Goal: Book appointment/travel/reservation

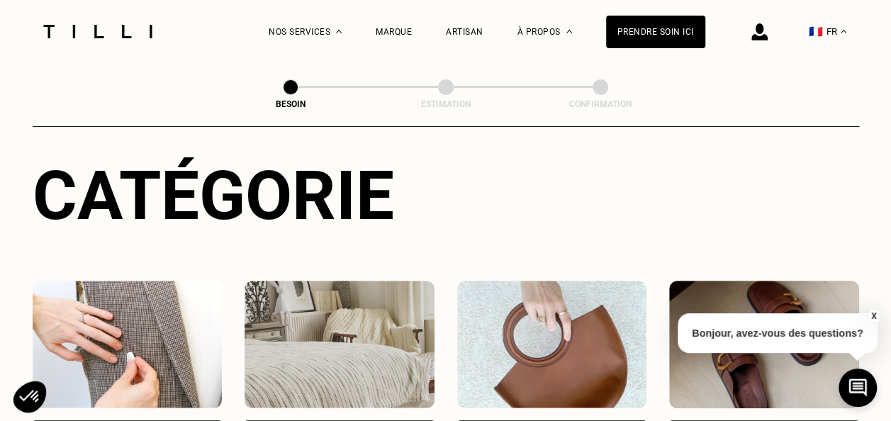
scroll to position [283, 0]
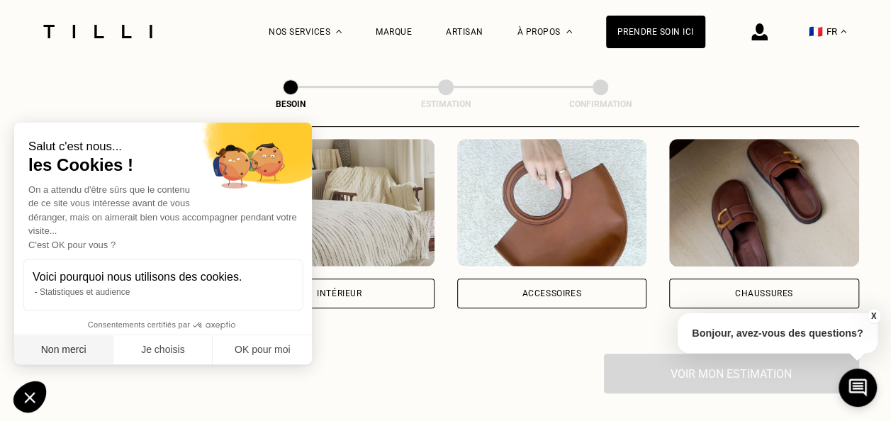
click at [94, 346] on button "Non merci" at bounding box center [63, 350] width 99 height 30
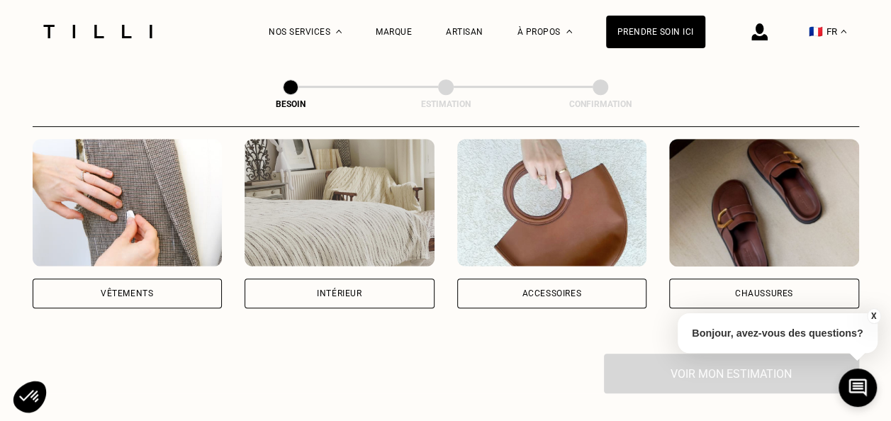
click at [105, 278] on div "Vêtements" at bounding box center [128, 293] width 190 height 30
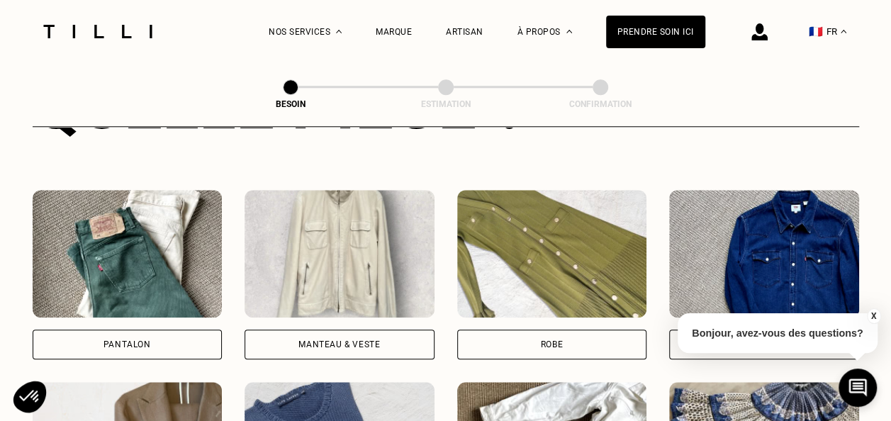
scroll to position [731, 0]
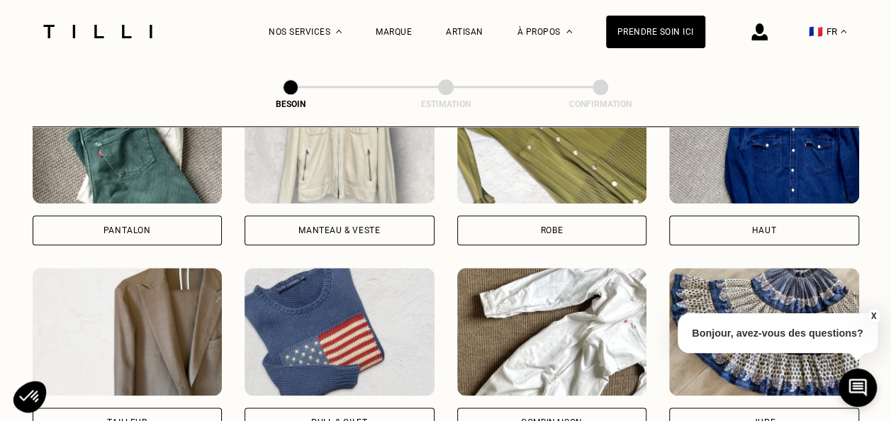
click at [537, 215] on div "Robe" at bounding box center [552, 230] width 190 height 30
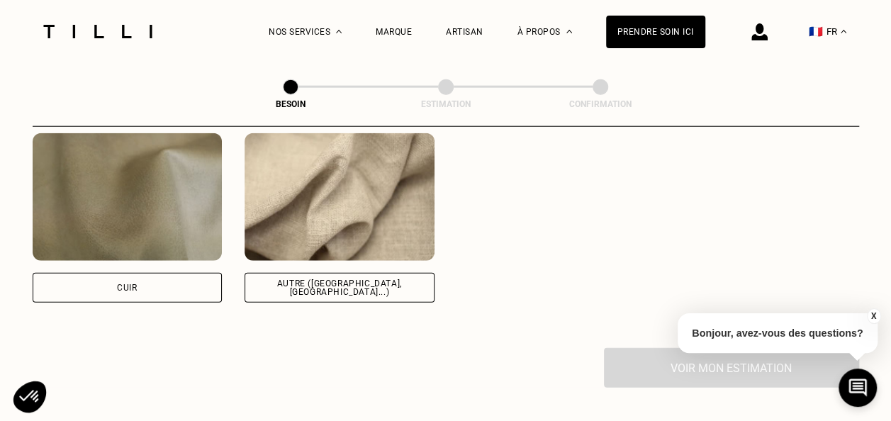
scroll to position [1729, 0]
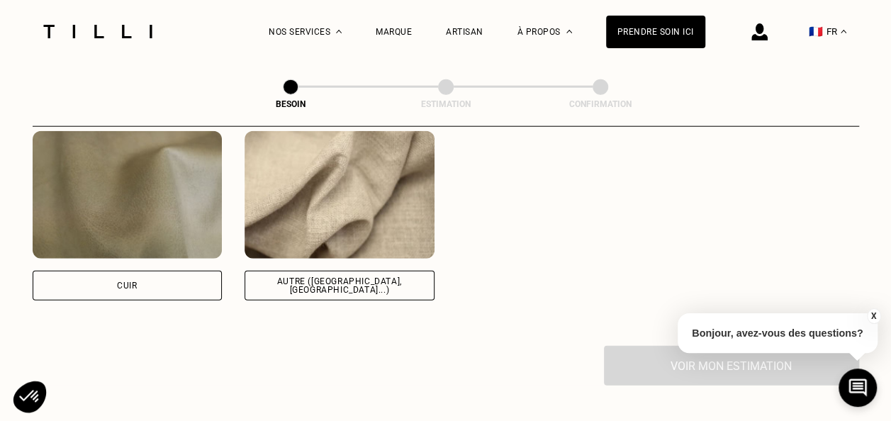
click at [344, 277] on div "Autre ([GEOGRAPHIC_DATA], [GEOGRAPHIC_DATA]...)" at bounding box center [339, 285] width 166 height 17
select select "FR"
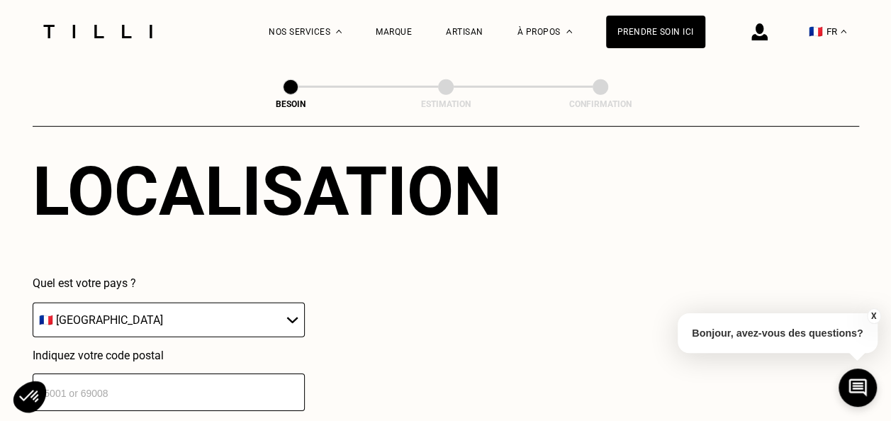
scroll to position [2045, 0]
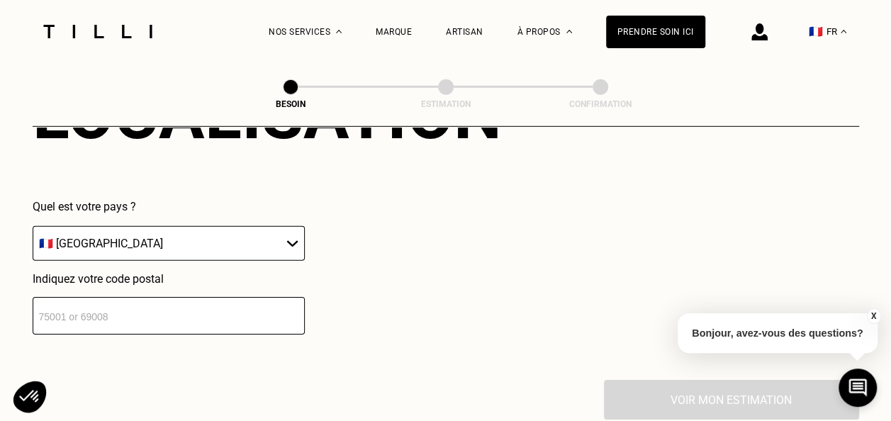
click at [200, 297] on input "number" at bounding box center [169, 316] width 272 height 38
type input "75018"
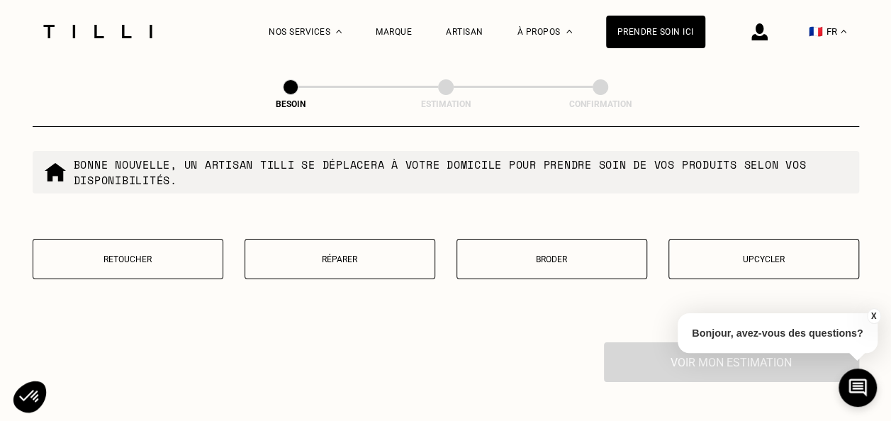
scroll to position [2467, 0]
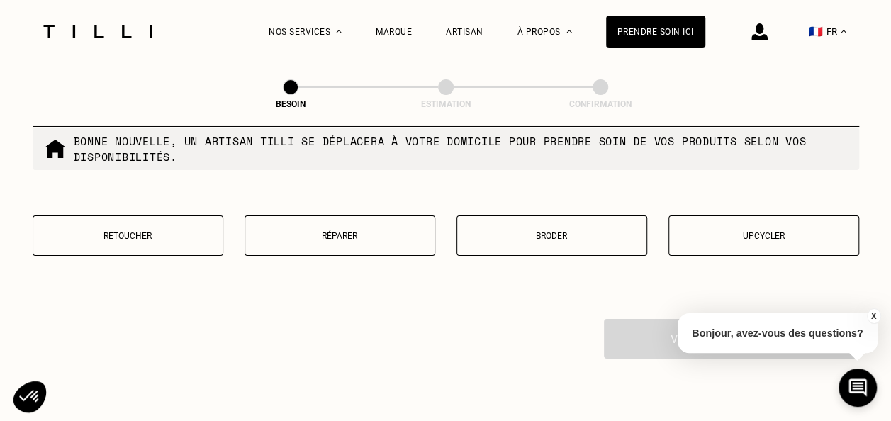
click at [164, 219] on button "Retoucher" at bounding box center [128, 235] width 191 height 40
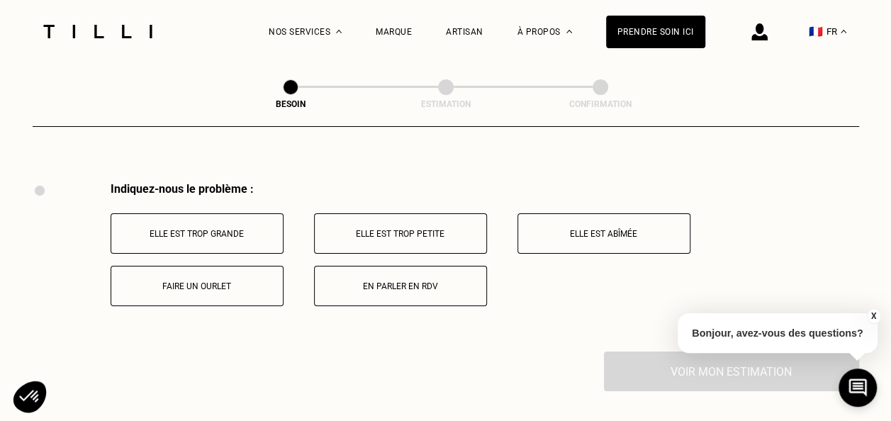
scroll to position [2619, 0]
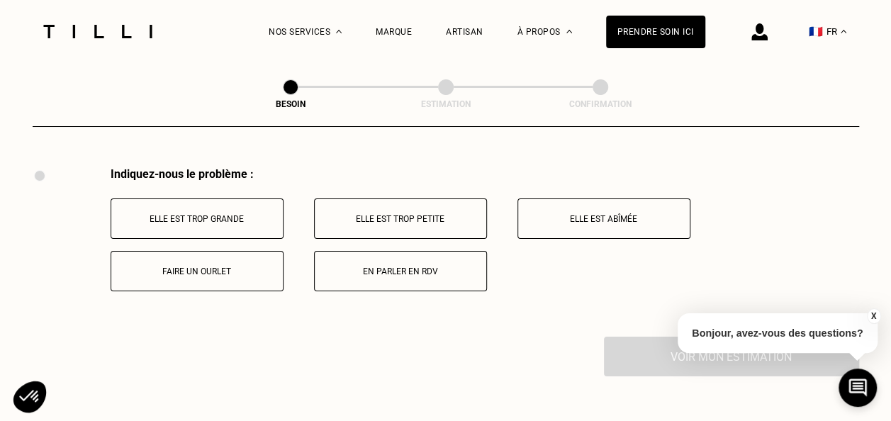
click at [239, 215] on button "Elle est trop grande" at bounding box center [197, 218] width 173 height 40
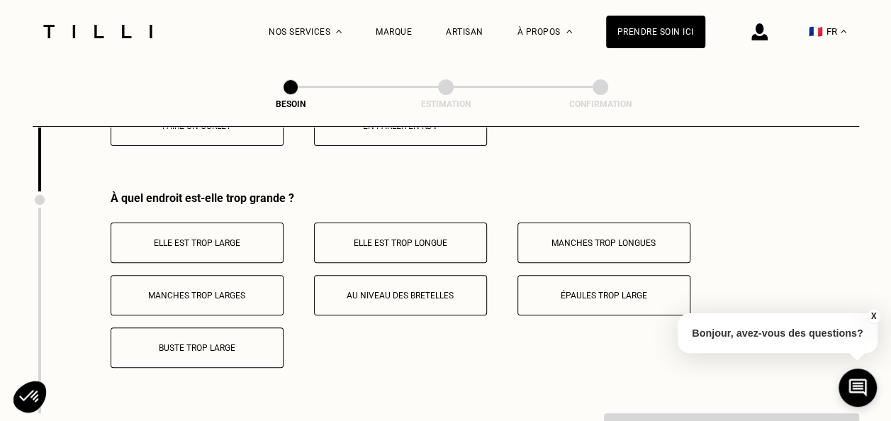
scroll to position [2788, 0]
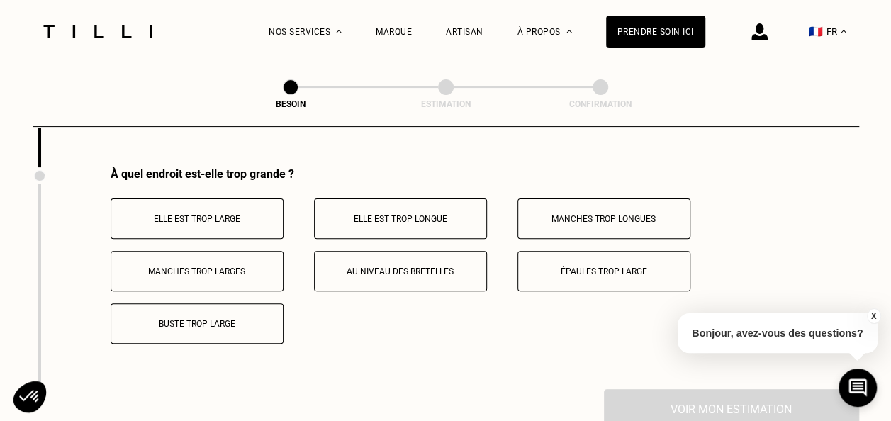
click at [257, 215] on p "Elle est trop large" at bounding box center [196, 219] width 157 height 10
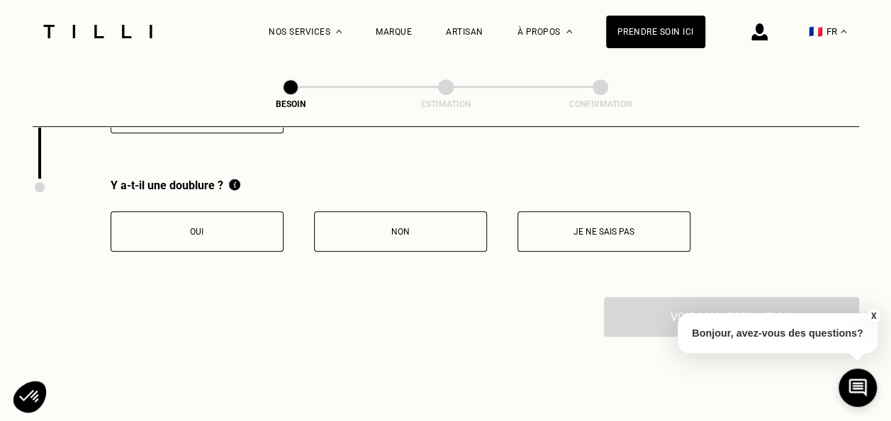
scroll to position [3000, 0]
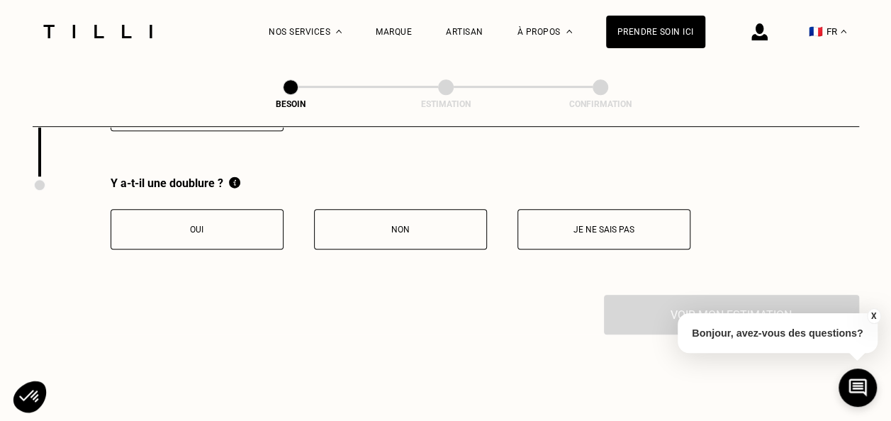
click at [572, 238] on button "Je ne sais pas" at bounding box center [603, 229] width 173 height 40
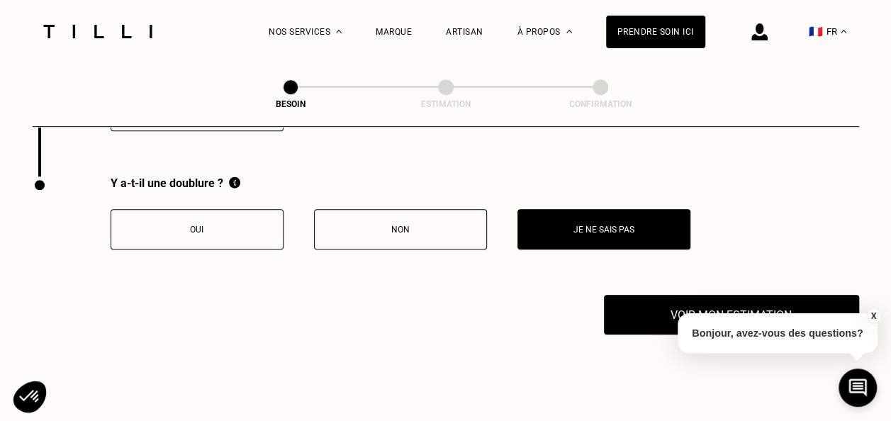
click at [699, 301] on div "X Bonjour, avez-vous des questions?" at bounding box center [777, 331] width 200 height 67
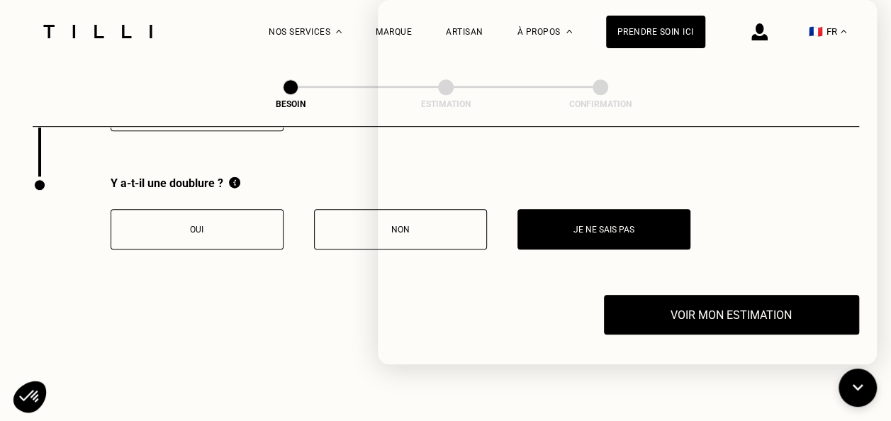
click at [347, 233] on button "Non" at bounding box center [400, 229] width 173 height 40
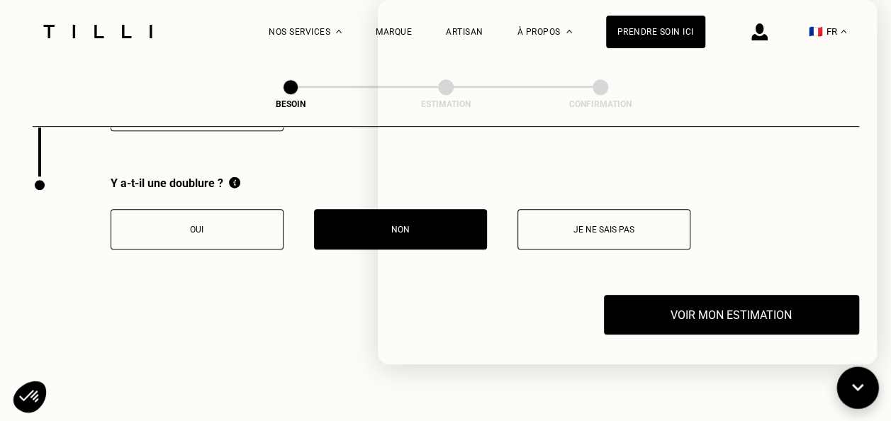
click at [857, 377] on icon at bounding box center [857, 388] width 23 height 38
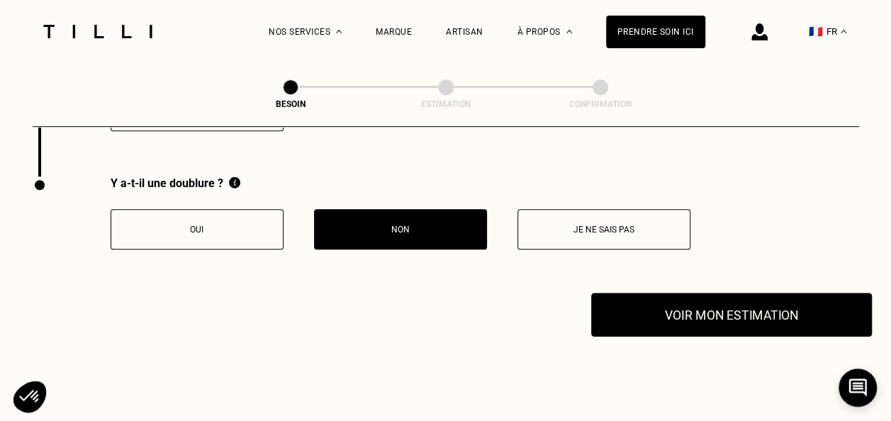
click at [707, 303] on button "Voir mon estimation" at bounding box center [731, 315] width 281 height 44
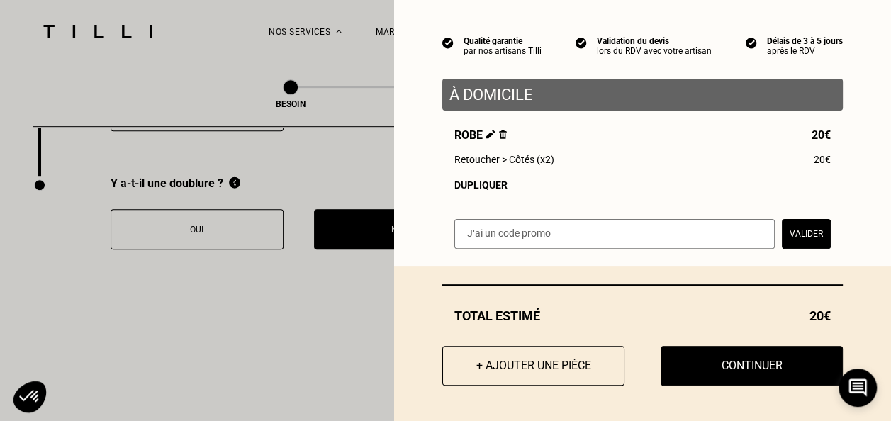
scroll to position [115, 0]
click at [471, 189] on div "Dupliquer" at bounding box center [642, 184] width 376 height 11
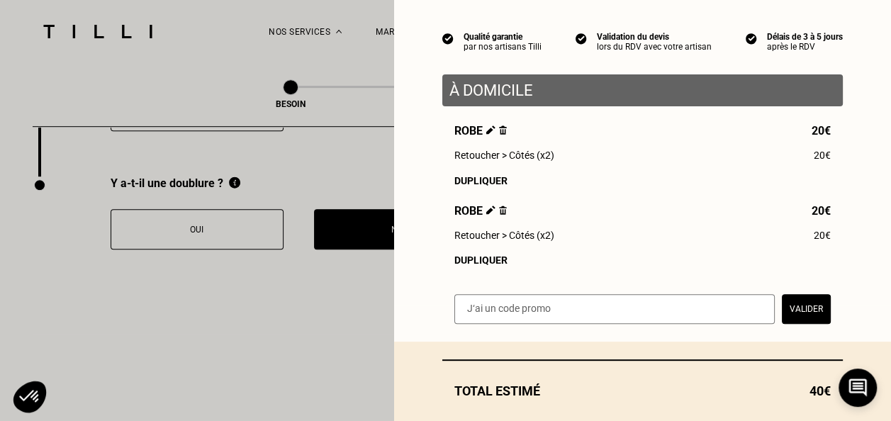
click at [499, 214] on img at bounding box center [503, 209] width 8 height 9
click at [486, 213] on img at bounding box center [490, 209] width 9 height 9
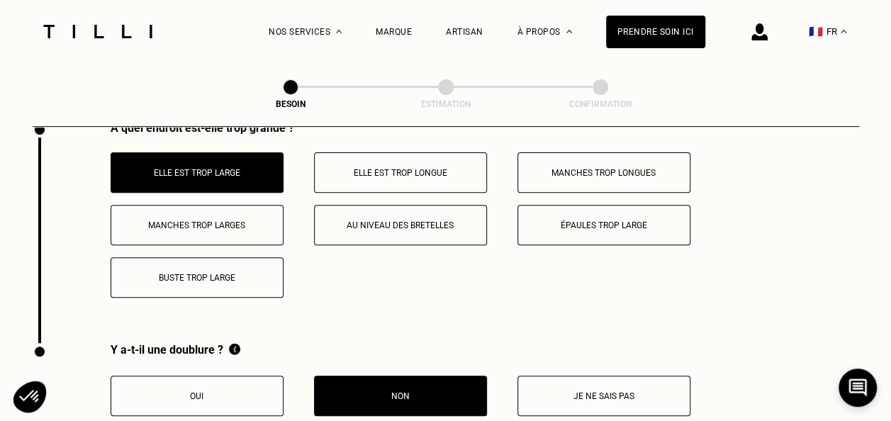
scroll to position [3117, 0]
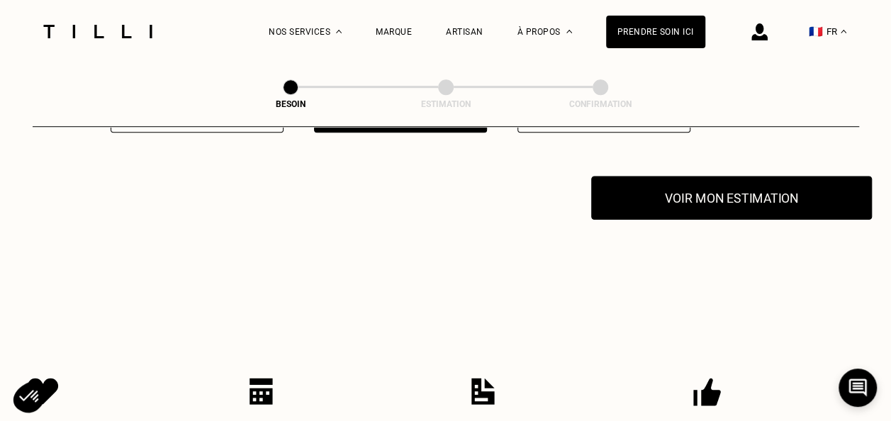
click at [676, 201] on button "Voir mon estimation" at bounding box center [731, 198] width 281 height 44
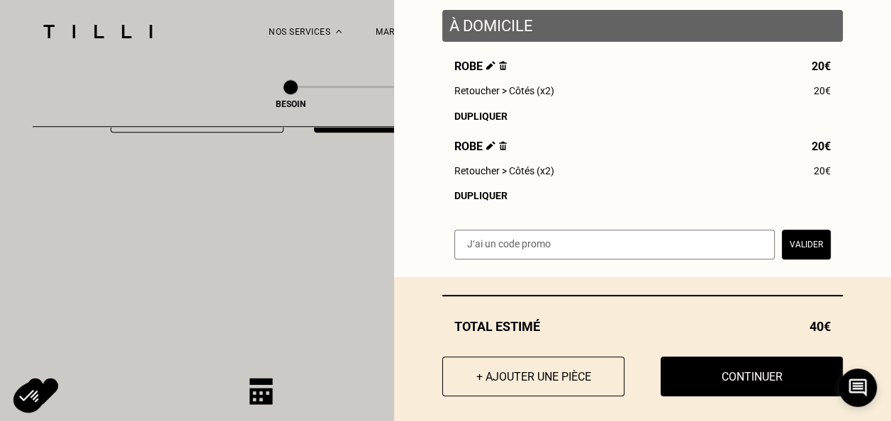
scroll to position [197, 0]
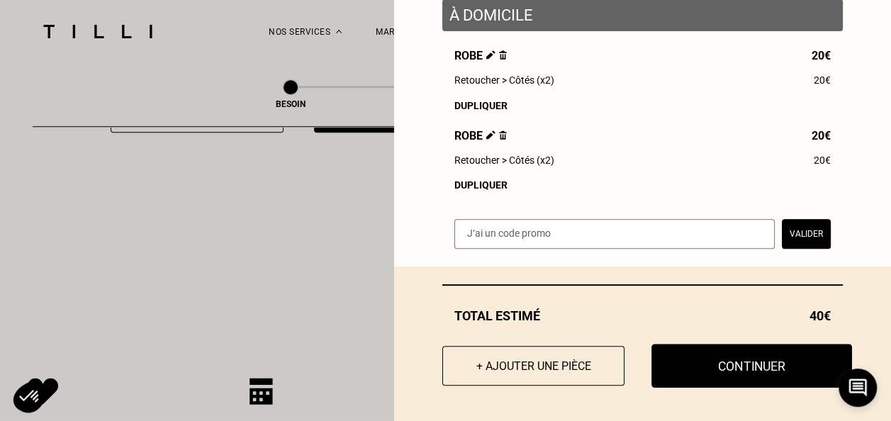
click at [742, 359] on button "Continuer" at bounding box center [751, 366] width 201 height 44
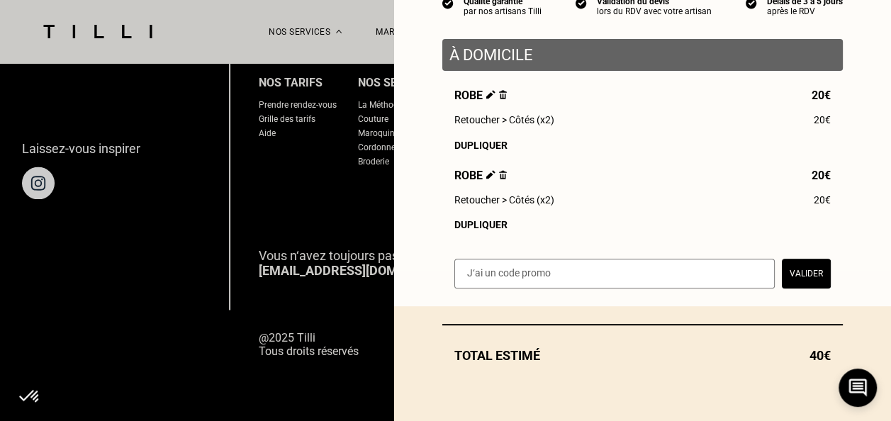
scroll to position [157, 0]
select select "FR"
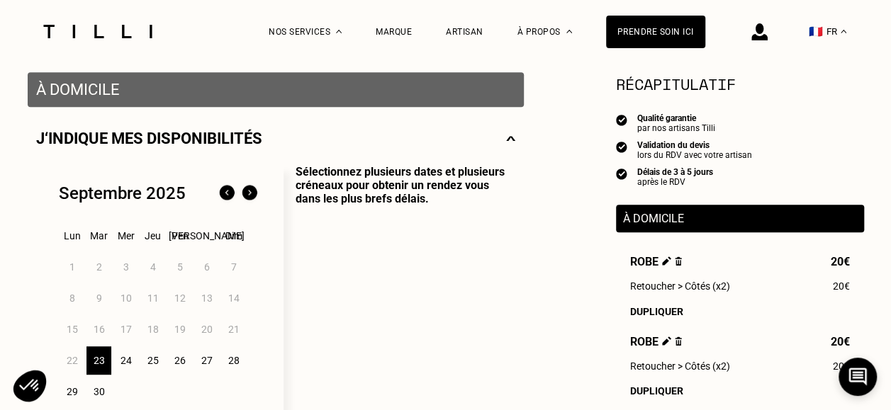
scroll to position [283, 0]
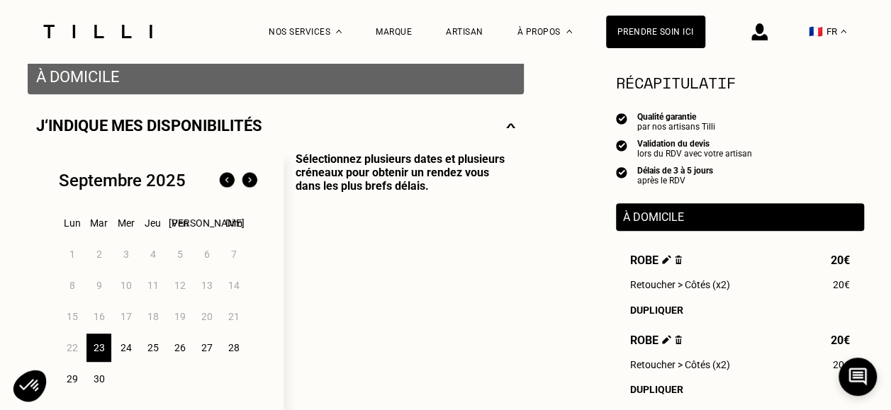
click at [125, 349] on div "24" at bounding box center [125, 348] width 25 height 28
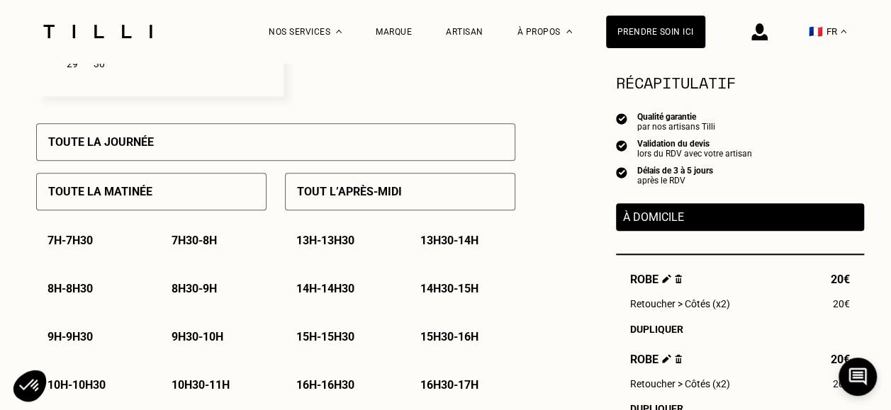
scroll to position [567, 0]
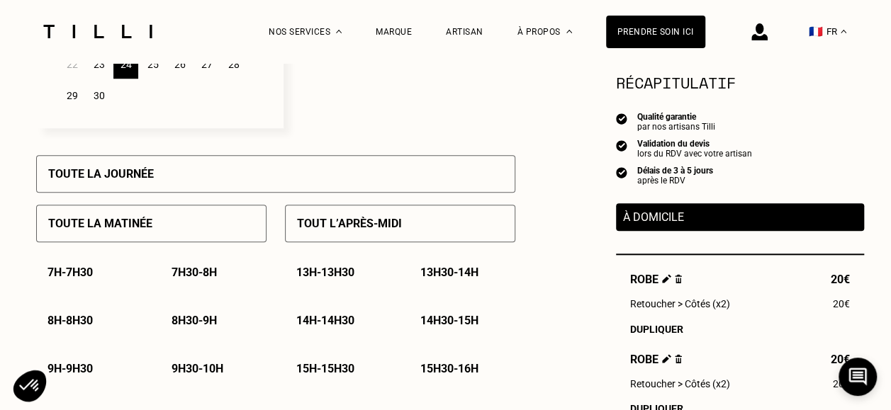
click at [265, 187] on div "Toute la journée" at bounding box center [275, 174] width 479 height 38
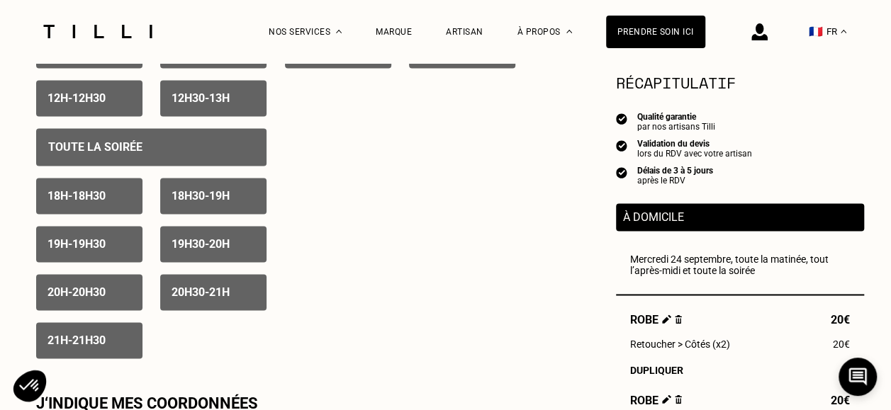
scroll to position [992, 0]
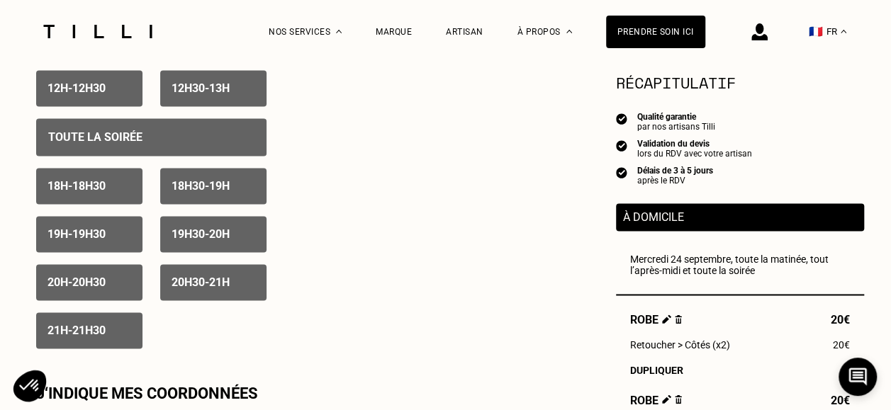
click at [184, 146] on div "Toute la soirée" at bounding box center [151, 137] width 230 height 38
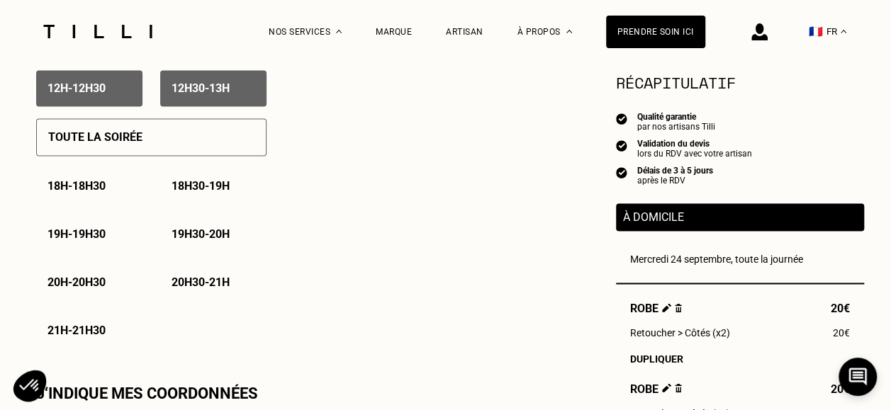
click at [120, 192] on div "18h - 18h30" at bounding box center [89, 186] width 106 height 36
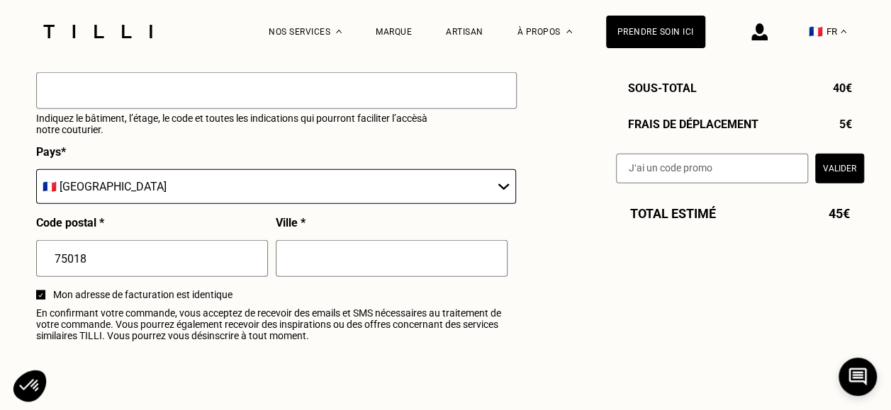
scroll to position [1417, 0]
